Goal: Task Accomplishment & Management: Manage account settings

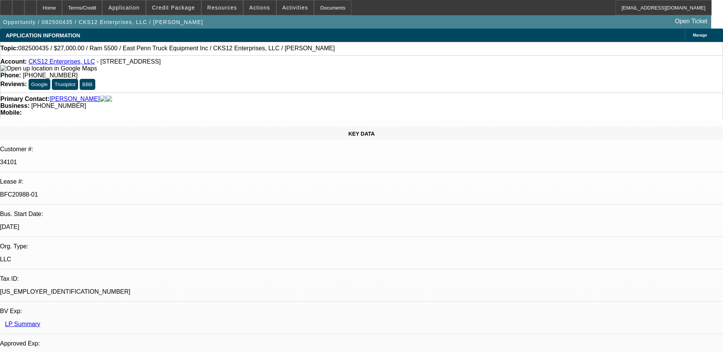
select select "0"
select select "2"
select select "0.1"
select select "0"
select select "2"
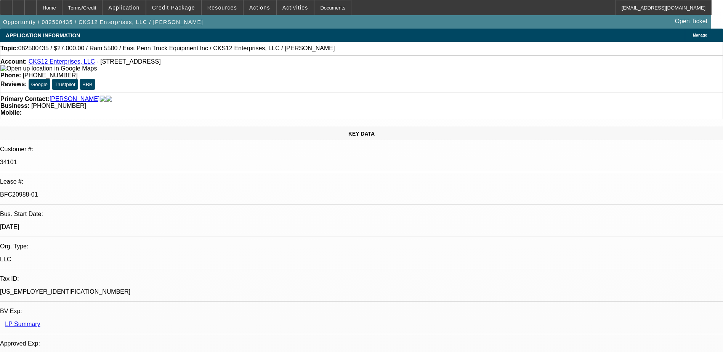
select select "0.1"
select select "0.15"
select select "0.1"
select select "0"
select select "2"
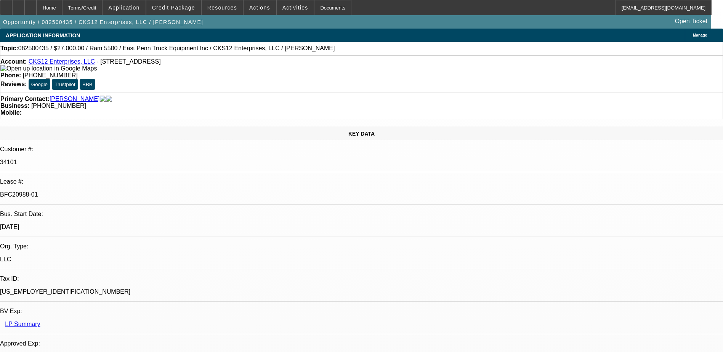
select select "0.1"
select select "1"
select select "2"
select select "4"
select select "1"
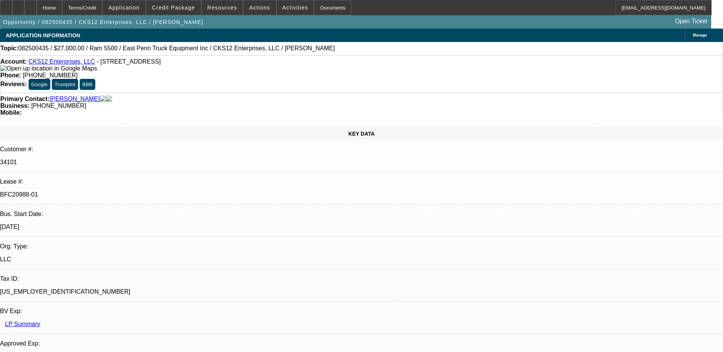
select select "2"
select select "4"
select select "1"
select select "2"
select select "4"
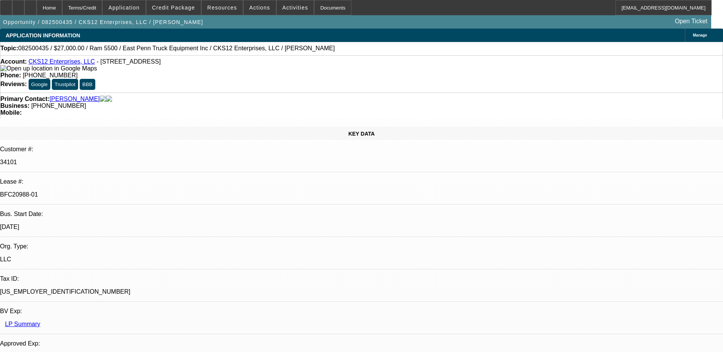
select select "1"
select select "2"
select select "4"
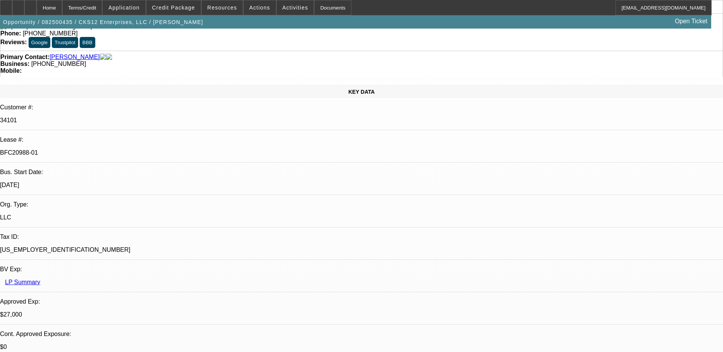
scroll to position [0, 0]
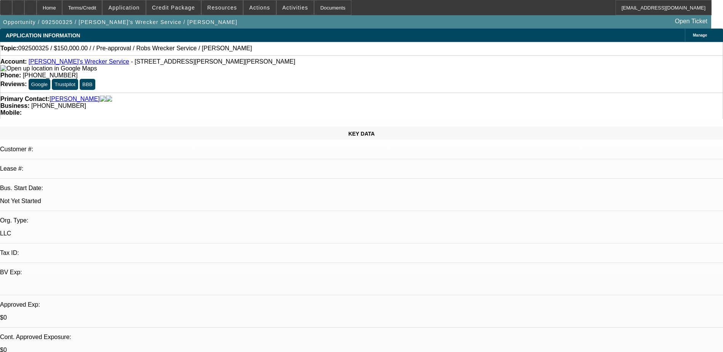
select select "0"
select select "2"
select select "0.1"
select select "1"
select select "2"
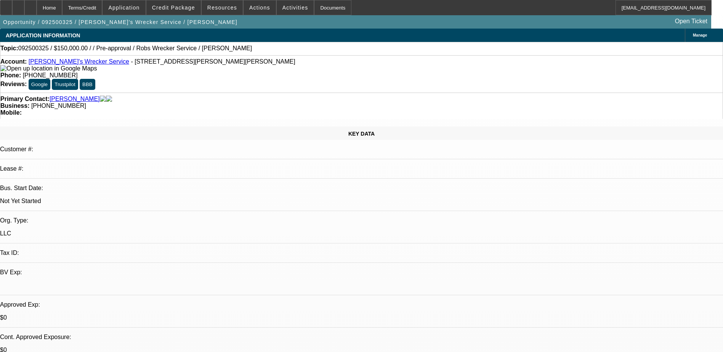
select select "4"
click at [50, 63] on link "Rob's Wrecker Service" at bounding box center [79, 61] width 101 height 6
click at [282, 8] on span "Activities" at bounding box center [295, 8] width 26 height 6
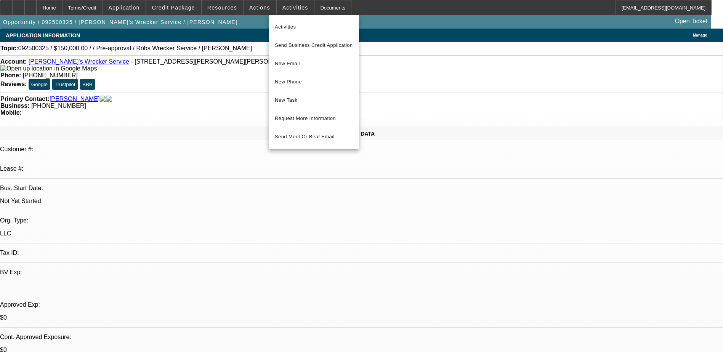
click at [253, 8] on div at bounding box center [361, 176] width 723 height 352
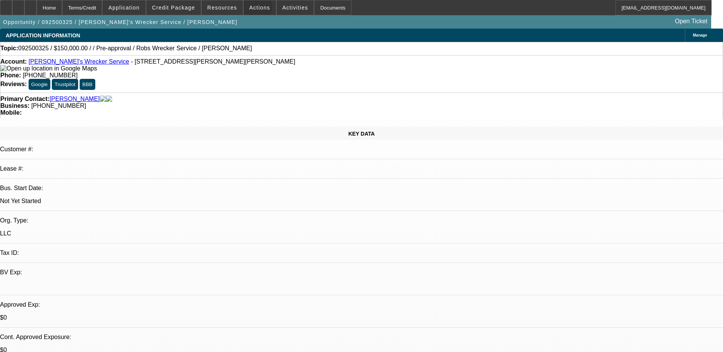
click at [253, 8] on span "Actions" at bounding box center [259, 8] width 21 height 6
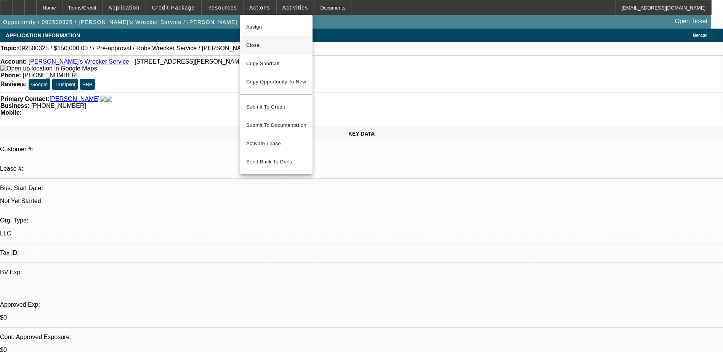
click at [256, 44] on span "Close" at bounding box center [276, 45] width 60 height 9
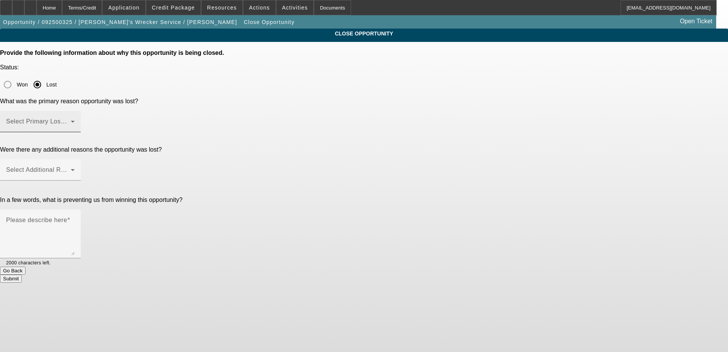
click at [71, 120] on span at bounding box center [38, 124] width 65 height 9
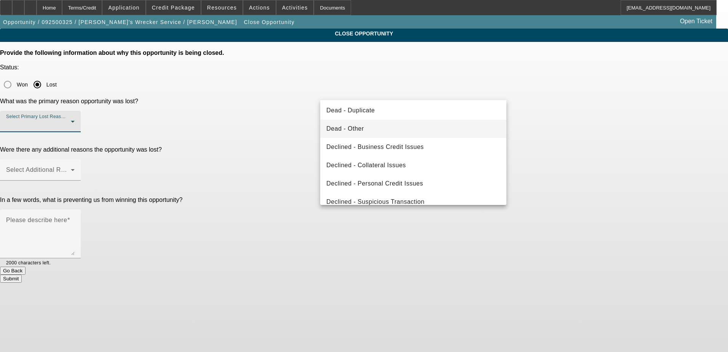
scroll to position [102, 0]
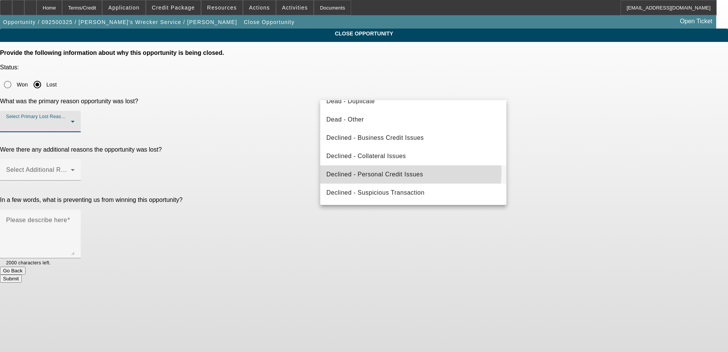
click at [379, 171] on span "Declined - Personal Credit Issues" at bounding box center [374, 174] width 97 height 9
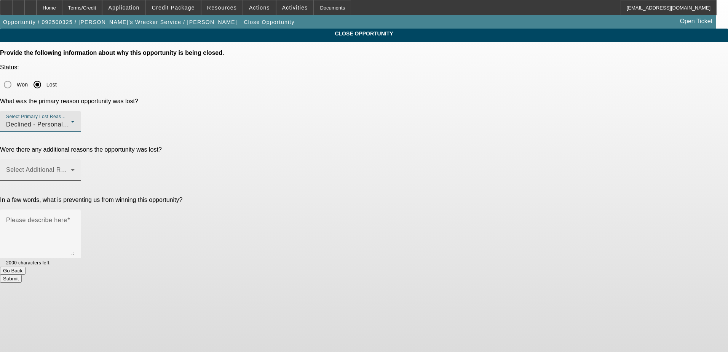
click at [71, 168] on span at bounding box center [38, 172] width 65 height 9
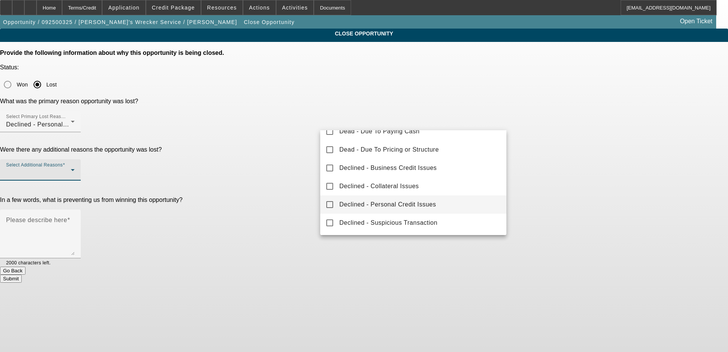
scroll to position [0, 0]
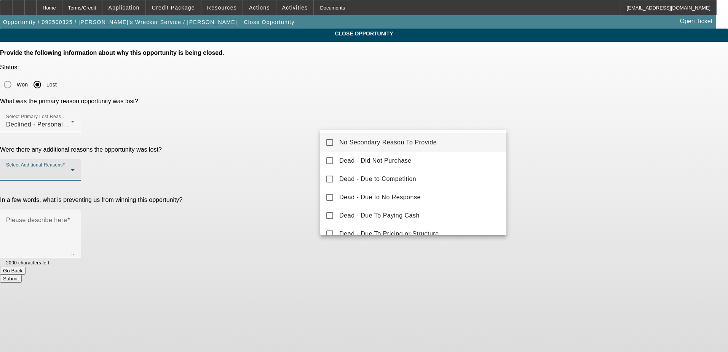
click at [397, 143] on span "No Secondary Reason To Provide" at bounding box center [388, 142] width 98 height 9
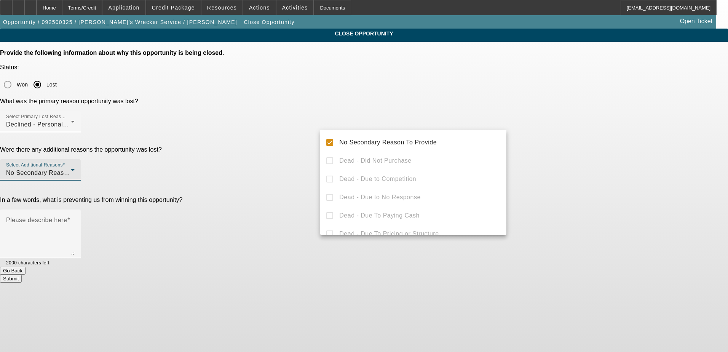
click at [296, 169] on div at bounding box center [364, 176] width 728 height 352
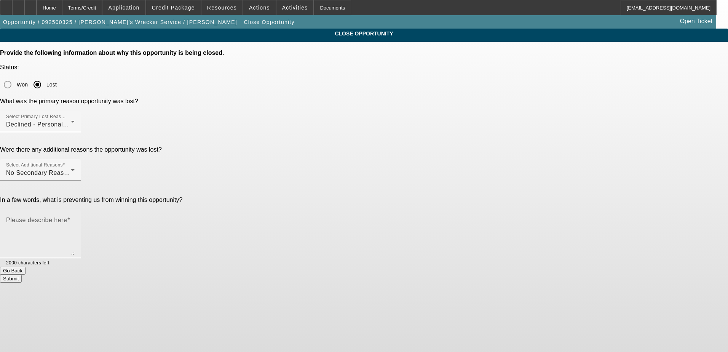
click at [75, 219] on textarea "Please describe here" at bounding box center [40, 237] width 69 height 37
type textarea "B"
click at [75, 219] on textarea "Business hasn't started" at bounding box center [40, 237] width 69 height 37
click at [75, 219] on textarea "Business hasn't started. Wanted to see if he would qualify and steps needed" at bounding box center [40, 237] width 69 height 37
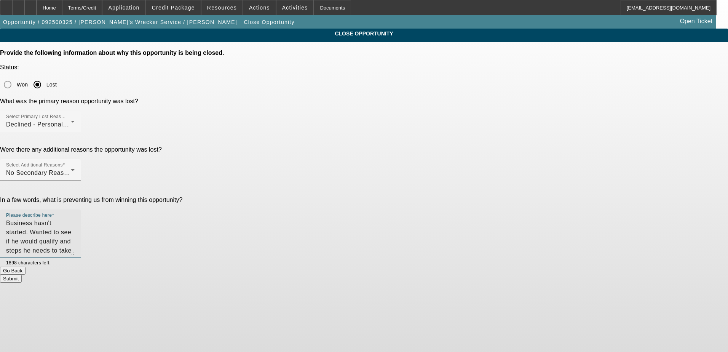
click at [75, 219] on textarea "Business hasn't started. Wanted to see if he would qualify and steps he needs t…" at bounding box center [40, 237] width 69 height 37
type textarea "Business hasn't started yet. Wanted to see if he would qualify and steps he nee…"
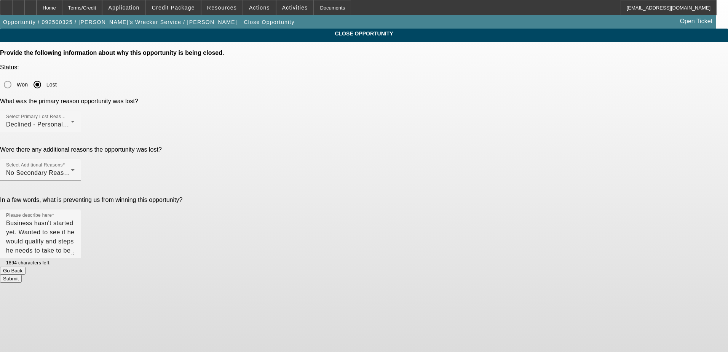
click at [22, 275] on button "Submit" at bounding box center [11, 279] width 22 height 8
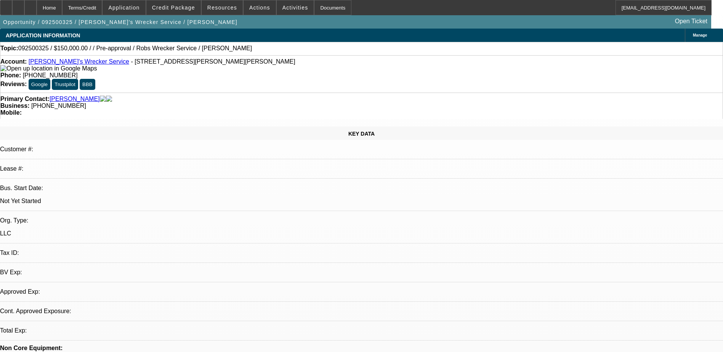
select select "0"
select select "2"
select select "0.1"
select select "4"
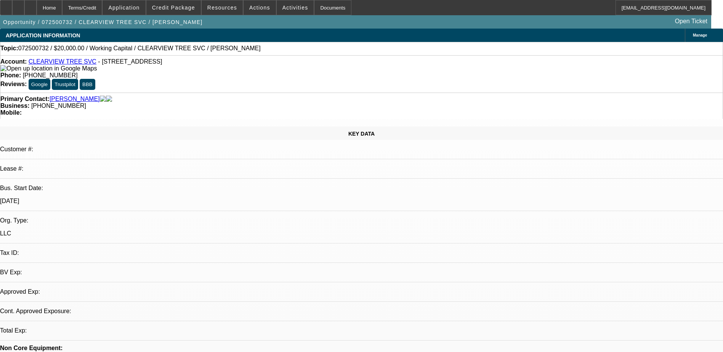
select select "0"
select select "2"
select select "0.1"
select select "4"
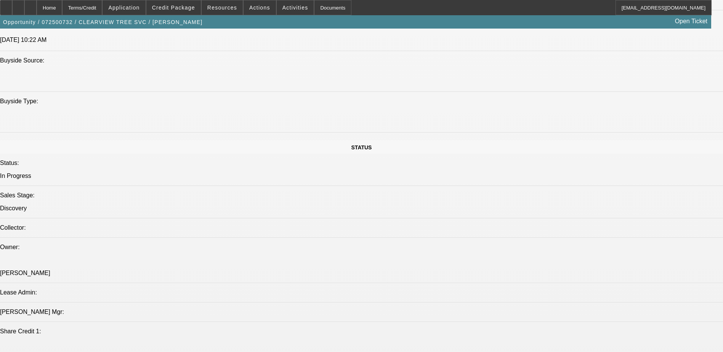
scroll to position [571, 0]
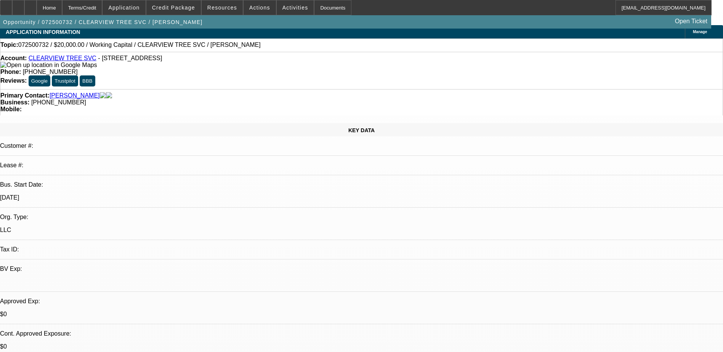
scroll to position [0, 0]
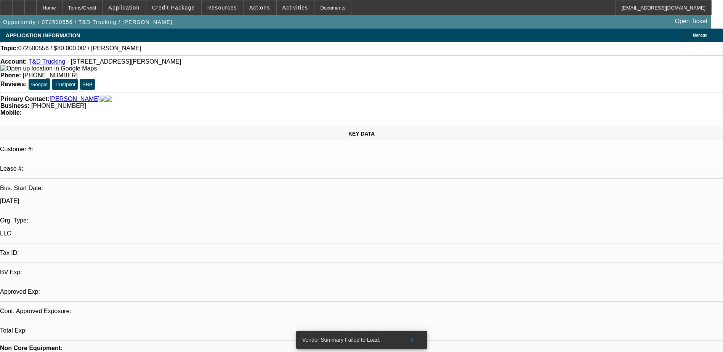
select select "0"
select select "2"
select select "0.1"
select select "1"
select select "2"
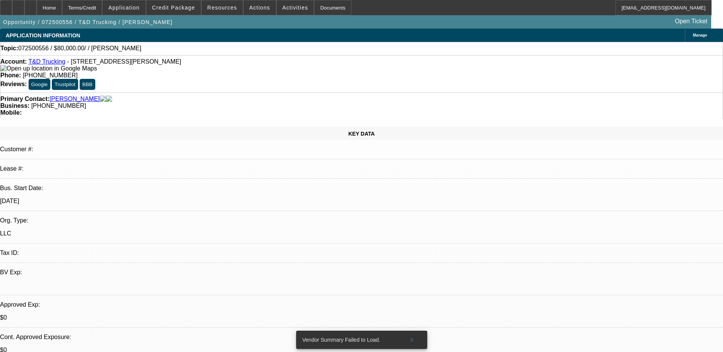
select select "4"
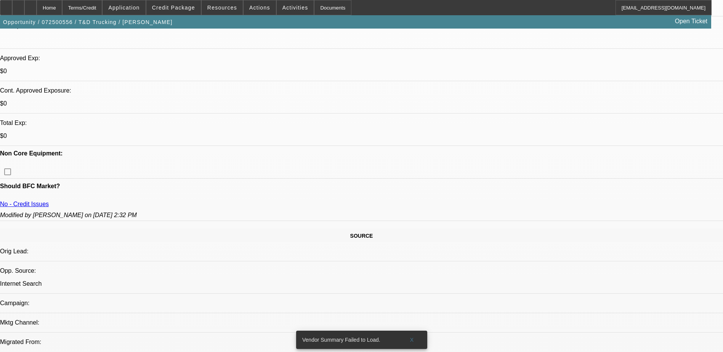
scroll to position [229, 0]
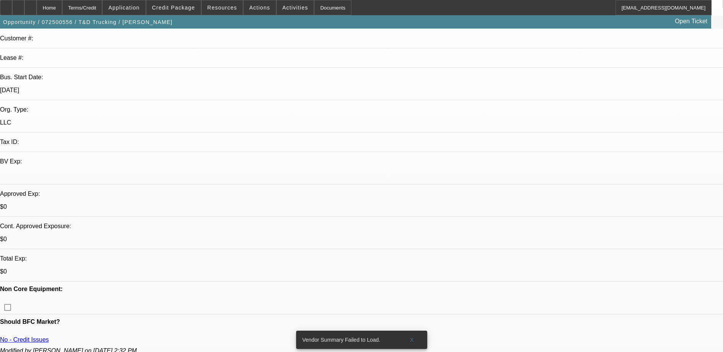
scroll to position [38, 0]
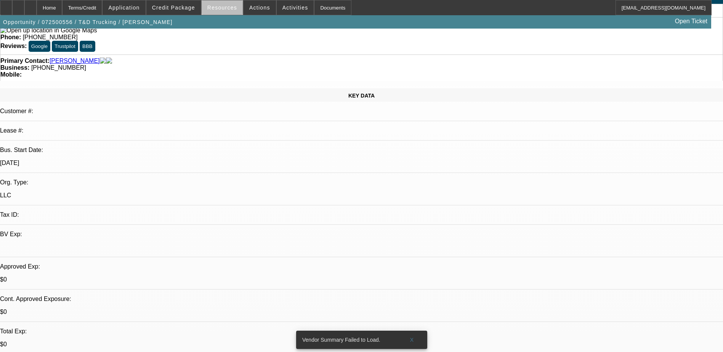
click at [229, 8] on span "Resources" at bounding box center [222, 8] width 30 height 6
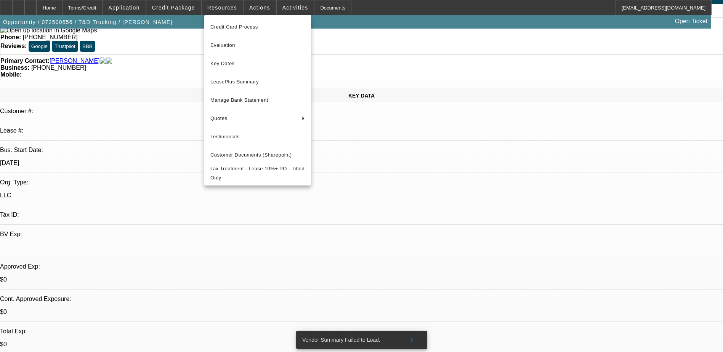
click at [248, 8] on div at bounding box center [361, 176] width 723 height 352
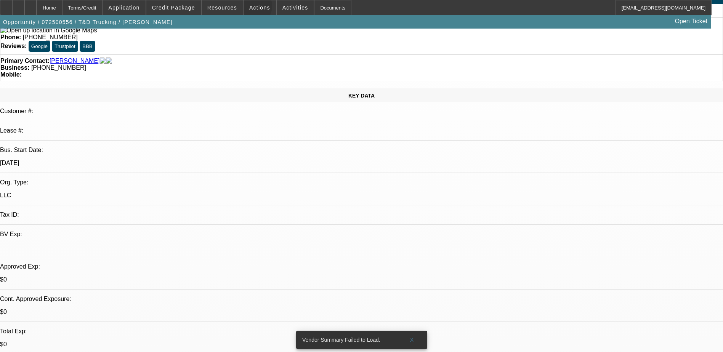
click at [249, 8] on span "Actions" at bounding box center [259, 8] width 21 height 6
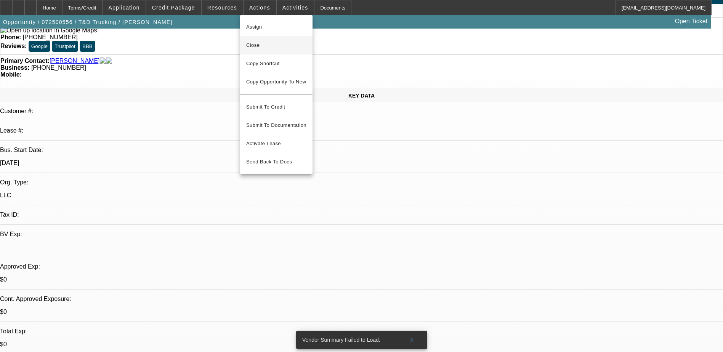
click at [267, 48] on span "Close" at bounding box center [276, 45] width 60 height 9
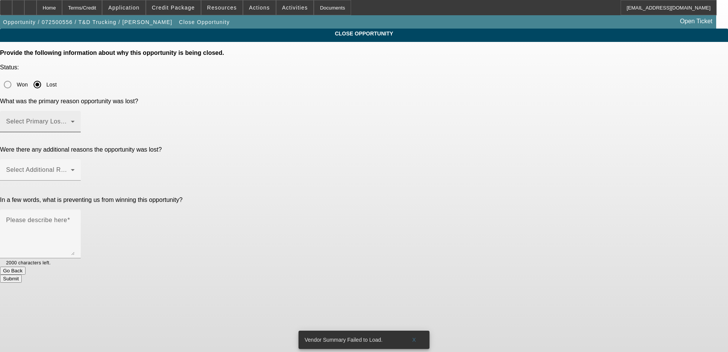
click at [86, 118] on mat-label "Select Primary Lost Reason" at bounding box center [46, 121] width 80 height 6
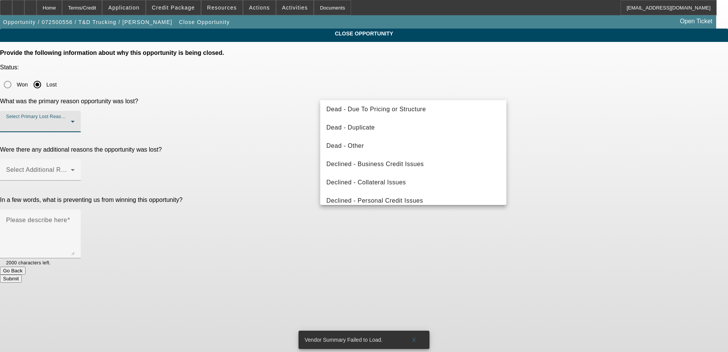
scroll to position [102, 0]
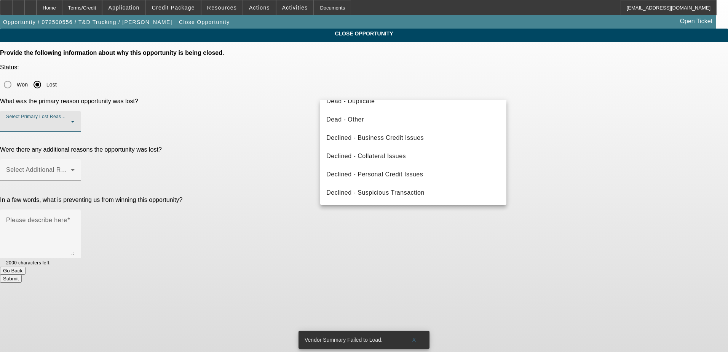
click at [397, 171] on span "Declined - Personal Credit Issues" at bounding box center [374, 174] width 97 height 9
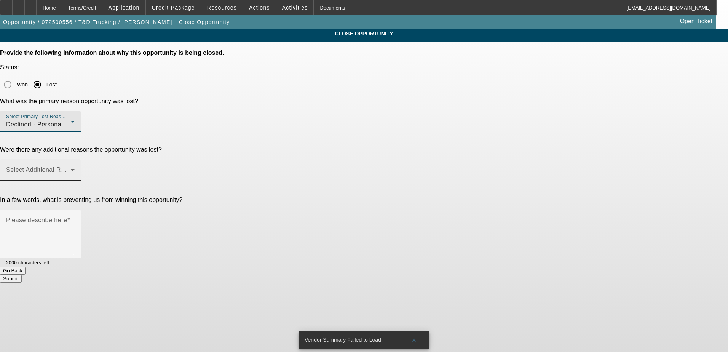
click at [71, 168] on span at bounding box center [38, 172] width 65 height 9
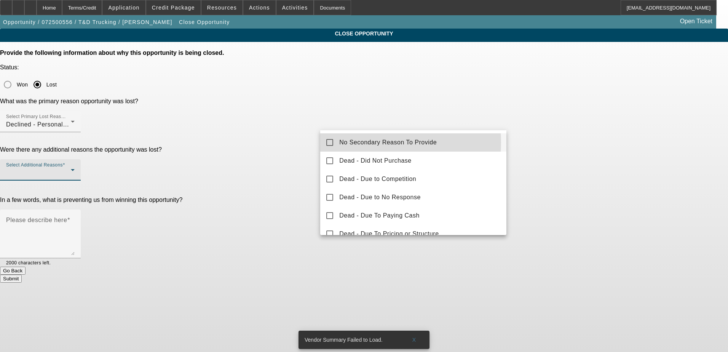
click at [355, 142] on span "No Secondary Reason To Provide" at bounding box center [388, 142] width 98 height 9
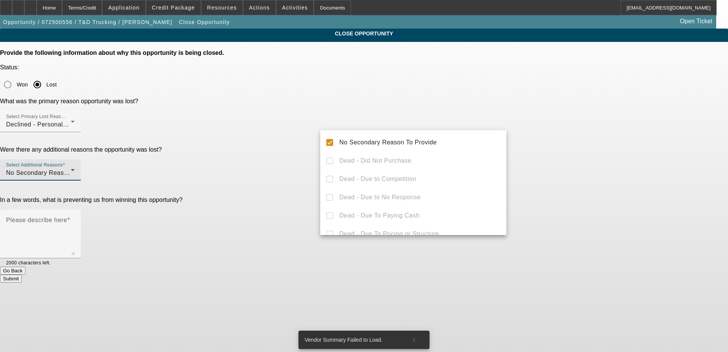
click at [303, 163] on div at bounding box center [364, 176] width 728 height 352
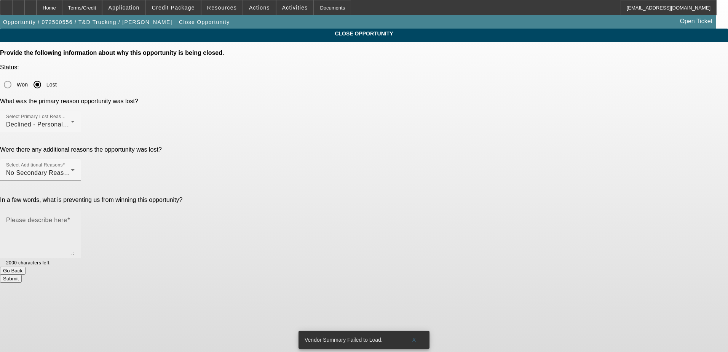
click at [67, 217] on mat-label "Please describe here" at bounding box center [36, 220] width 61 height 6
click at [75, 219] on textarea "Please describe here" at bounding box center [40, 237] width 69 height 37
type textarea "Bad credit - recent collections and multiple auto repossessions."
click at [22, 275] on button "Submit" at bounding box center [11, 279] width 22 height 8
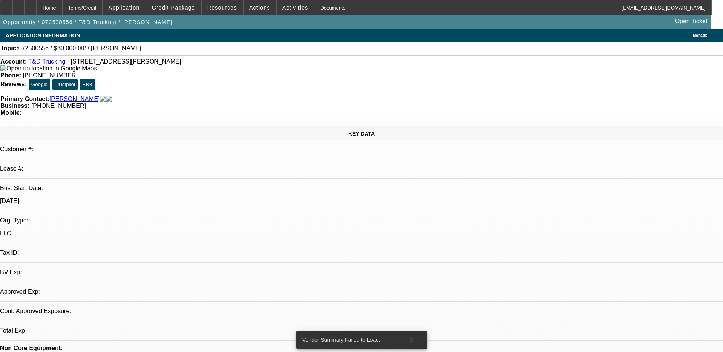
select select "0"
select select "2"
select select "0.1"
select select "4"
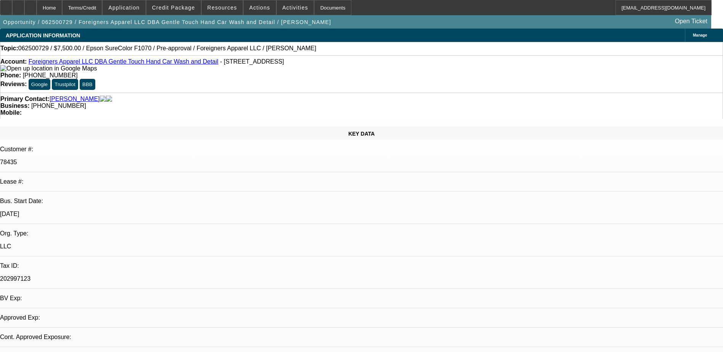
select select "0"
select select "3"
select select "0"
select select "1"
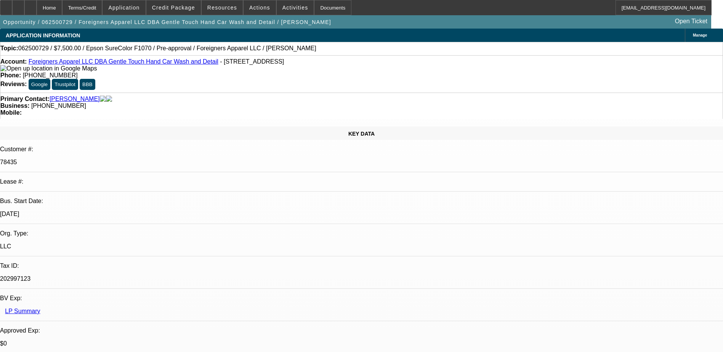
select select "6"
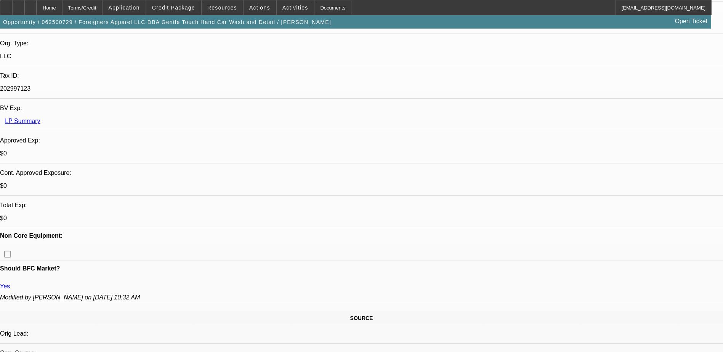
scroll to position [190, 0]
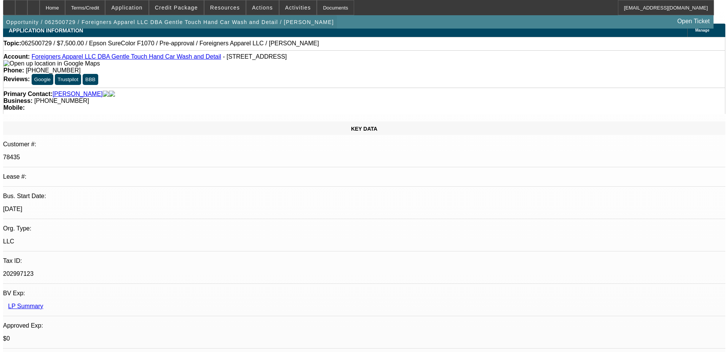
scroll to position [0, 0]
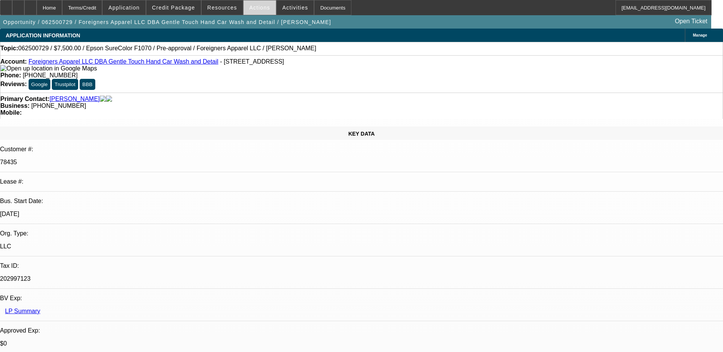
click at [257, 11] on span at bounding box center [259, 7] width 32 height 18
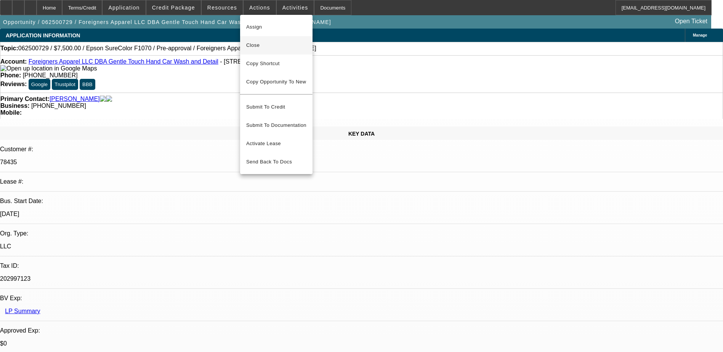
click at [266, 49] on span "Close" at bounding box center [276, 45] width 60 height 9
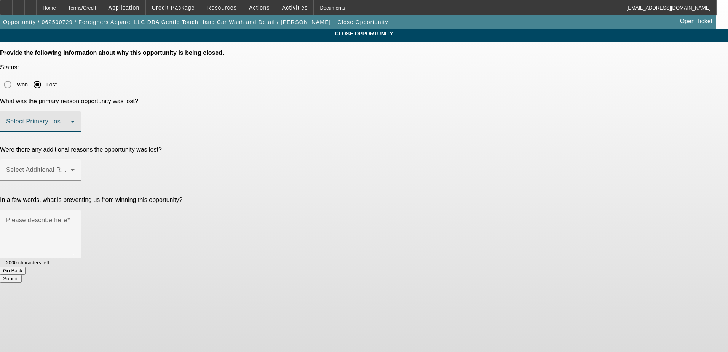
click at [71, 120] on span at bounding box center [38, 124] width 65 height 9
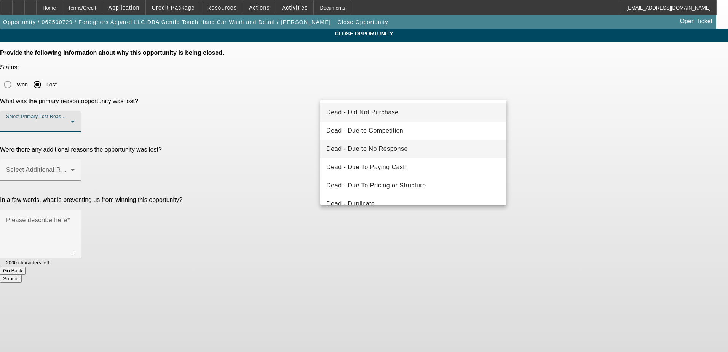
click at [415, 148] on mat-option "Dead - Due to No Response" at bounding box center [413, 149] width 186 height 18
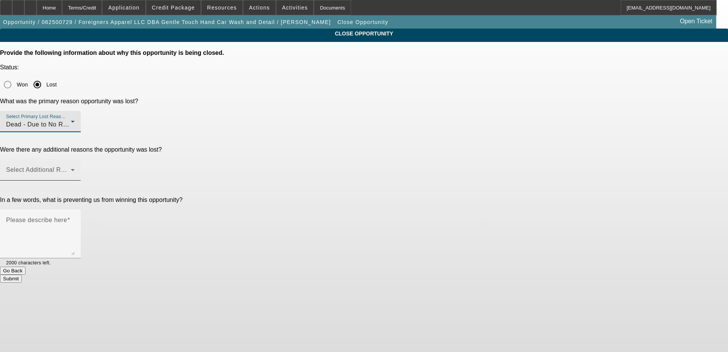
click at [71, 168] on span at bounding box center [38, 172] width 65 height 9
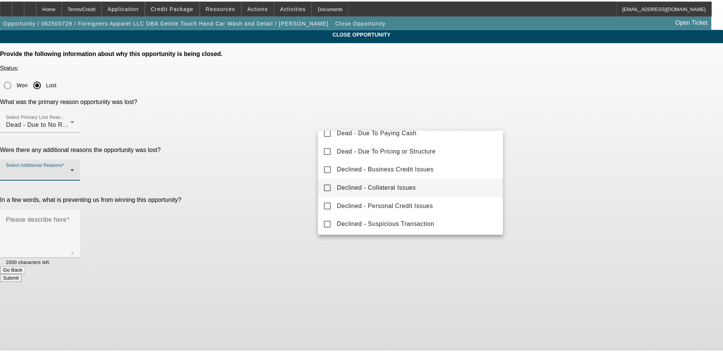
scroll to position [84, 0]
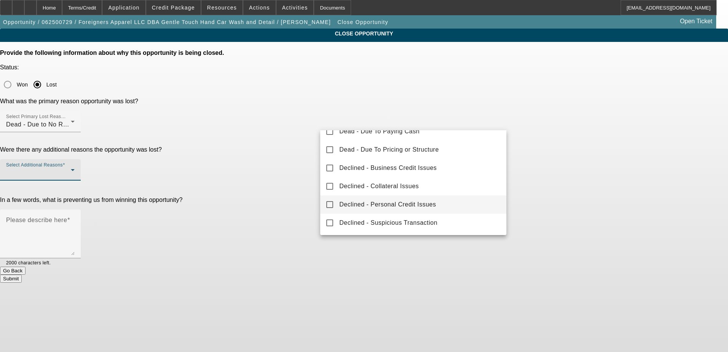
click at [349, 202] on span "Declined - Personal Credit Issues" at bounding box center [387, 204] width 97 height 9
click at [551, 164] on div at bounding box center [364, 176] width 728 height 352
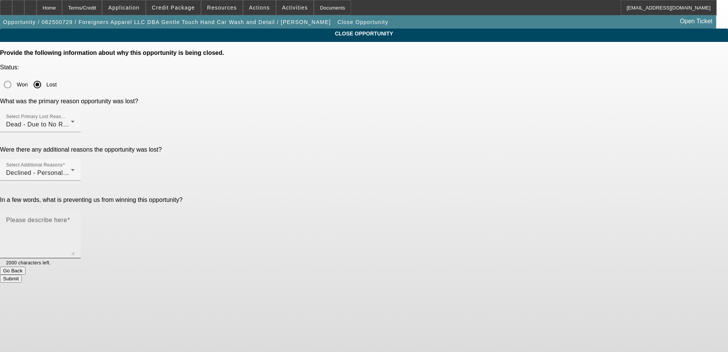
click at [75, 219] on textarea "Please describe here" at bounding box center [40, 237] width 69 height 37
type textarea "No response - never sent banks statements - high revolving debt percentage."
click at [22, 275] on button "Submit" at bounding box center [11, 279] width 22 height 8
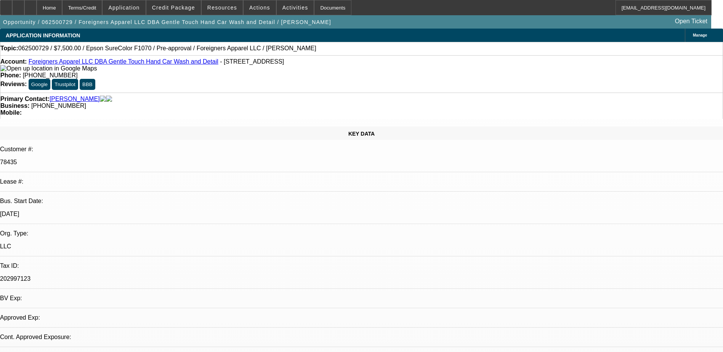
select select "0"
select select "3"
select select "0"
select select "6"
